Goal: Check status: Check status

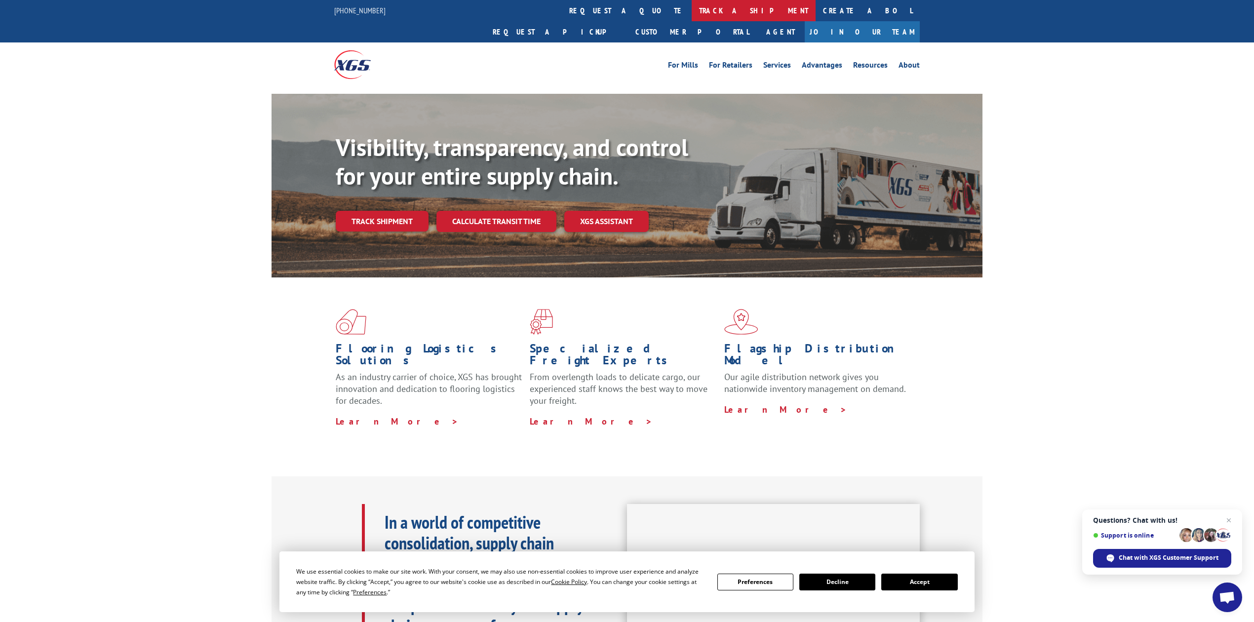
click at [691, 5] on link "track a shipment" at bounding box center [753, 10] width 124 height 21
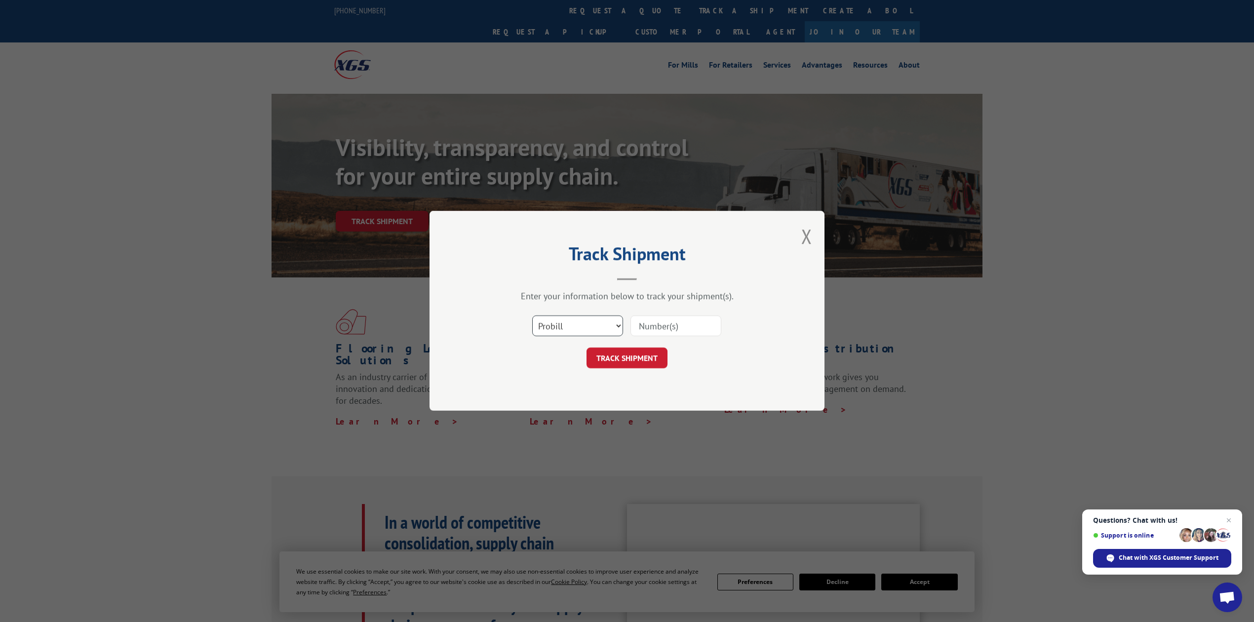
click at [610, 334] on select "Select category... Probill BOL PO" at bounding box center [577, 326] width 91 height 21
click at [549, 332] on select "Select category... Probill BOL PO" at bounding box center [577, 326] width 91 height 21
select select "bol"
click at [532, 316] on select "Select category... Probill BOL PO" at bounding box center [577, 326] width 91 height 21
click at [719, 310] on div "Select category... Probill BOL PO" at bounding box center [627, 326] width 296 height 33
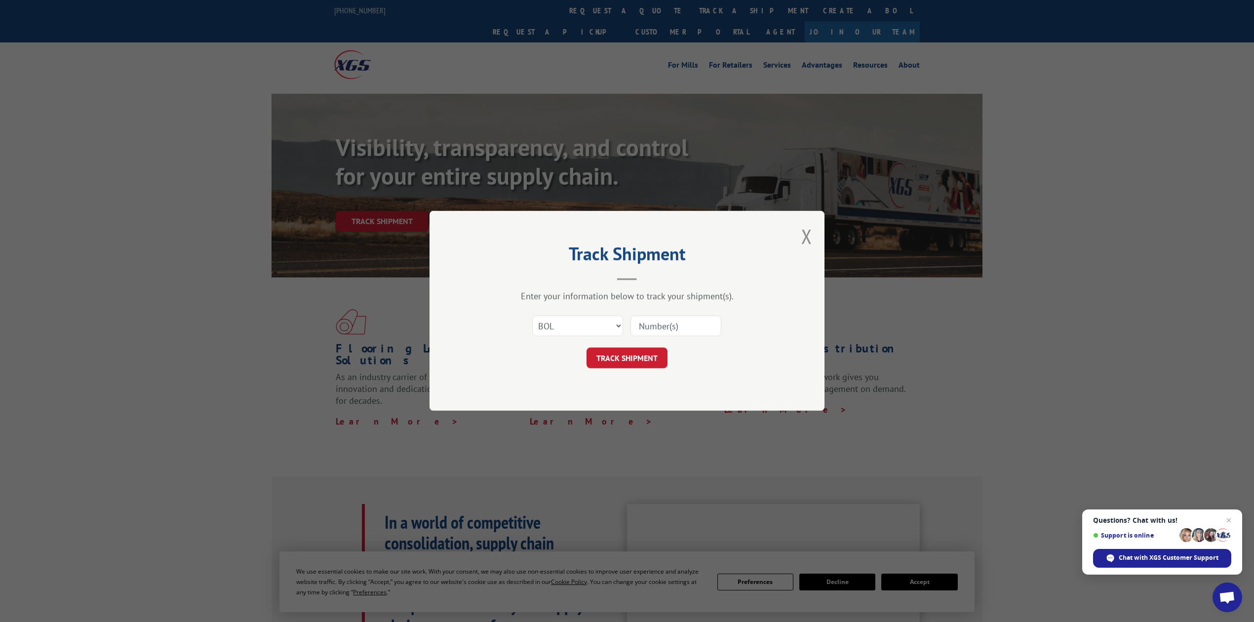
click at [713, 316] on input at bounding box center [675, 326] width 91 height 21
type input "8641397"
click at [619, 354] on button "TRACK SHIPMENT" at bounding box center [626, 358] width 81 height 21
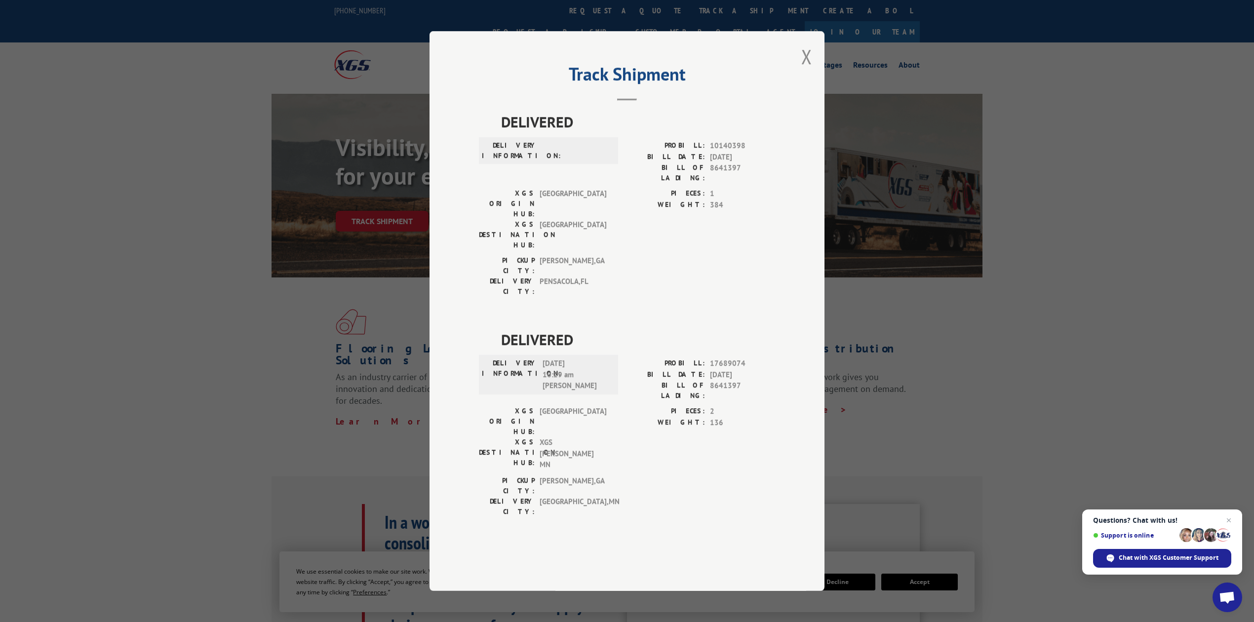
click at [804, 70] on button "Close modal" at bounding box center [806, 56] width 11 height 26
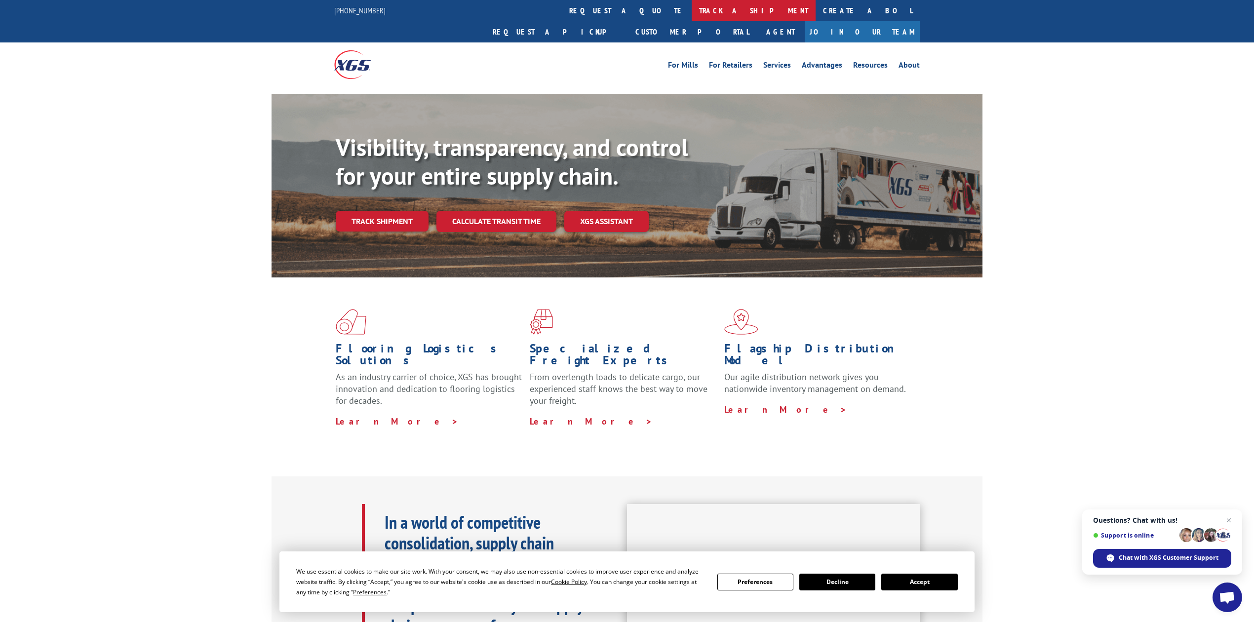
click at [691, 12] on link "track a shipment" at bounding box center [753, 10] width 124 height 21
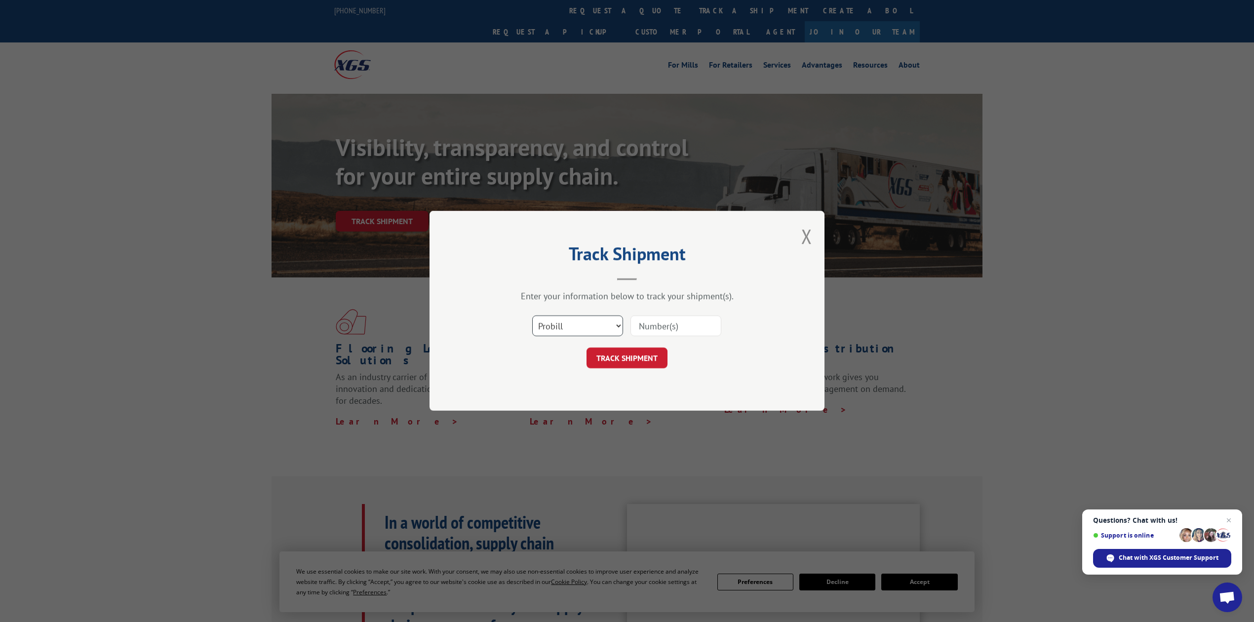
click at [577, 332] on select "Select category... Probill BOL PO" at bounding box center [577, 326] width 91 height 21
select select "bol"
click at [532, 316] on select "Select category... Probill BOL PO" at bounding box center [577, 326] width 91 height 21
click at [674, 327] on input at bounding box center [675, 326] width 91 height 21
type input "8641605"
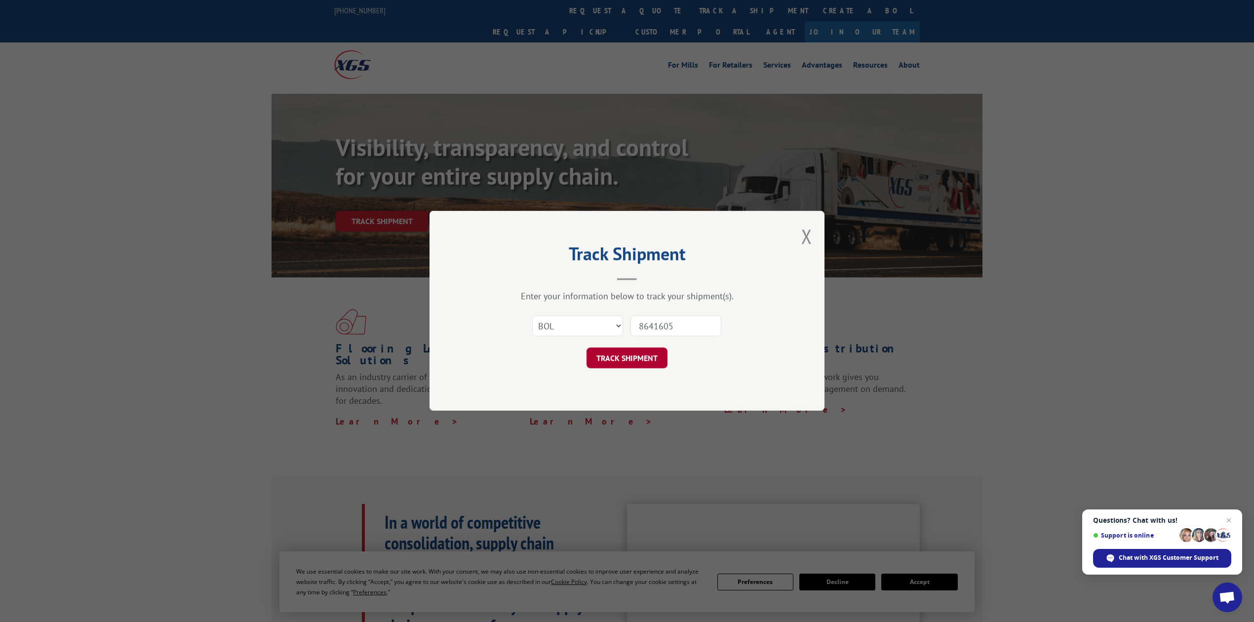
click at [648, 354] on button "TRACK SHIPMENT" at bounding box center [626, 358] width 81 height 21
